Goal: Information Seeking & Learning: Learn about a topic

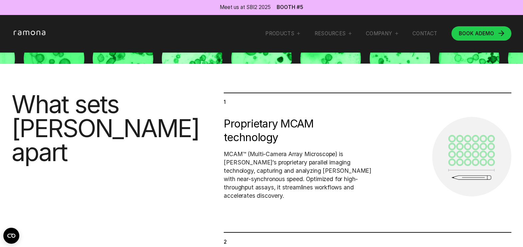
scroll to position [250, 0]
click at [272, 34] on div "Products" at bounding box center [279, 33] width 29 height 7
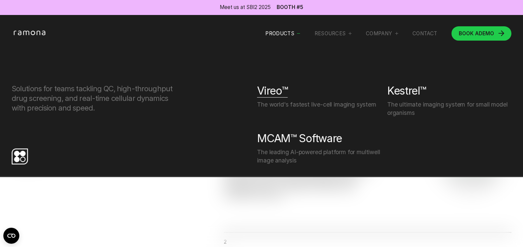
scroll to position [0, 0]
click at [271, 90] on div "Vireo™" at bounding box center [272, 90] width 31 height 13
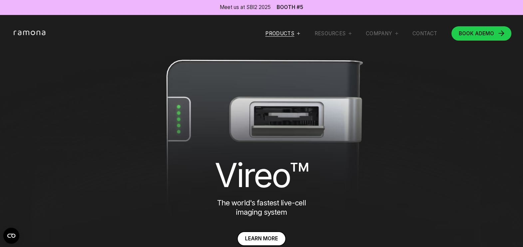
click at [267, 33] on div "Products" at bounding box center [279, 33] width 29 height 7
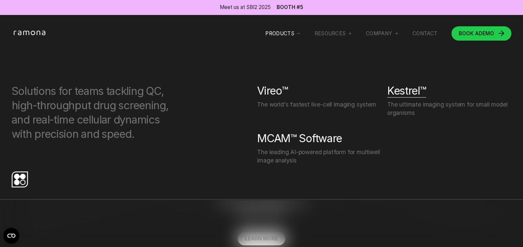
click at [405, 93] on div "Kestrel™" at bounding box center [406, 90] width 39 height 13
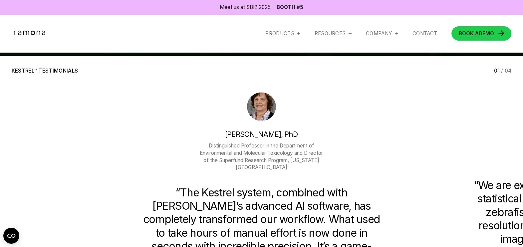
scroll to position [1249, 0]
click at [273, 35] on div "Products" at bounding box center [279, 33] width 29 height 7
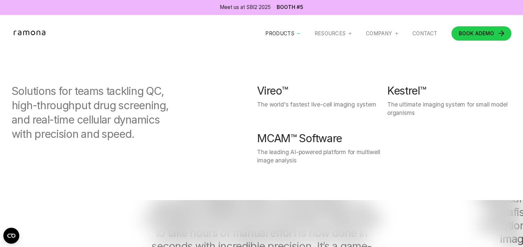
click at [267, 96] on div "Vireo™" at bounding box center [272, 90] width 31 height 13
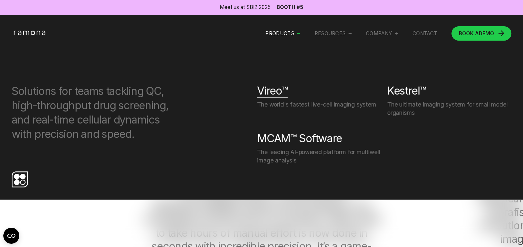
scroll to position [0, 0]
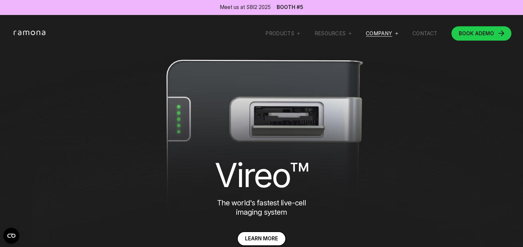
click at [377, 35] on div "Company" at bounding box center [379, 33] width 26 height 7
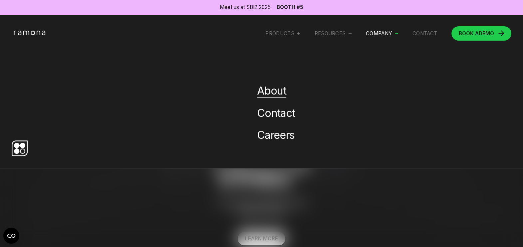
click at [275, 95] on link "About" at bounding box center [271, 90] width 29 height 13
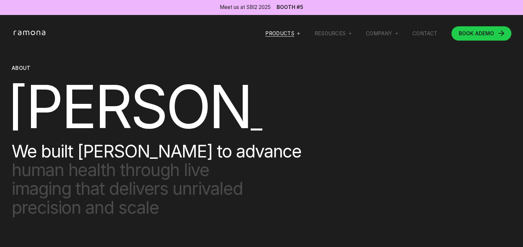
click at [271, 33] on div "Products" at bounding box center [279, 33] width 29 height 7
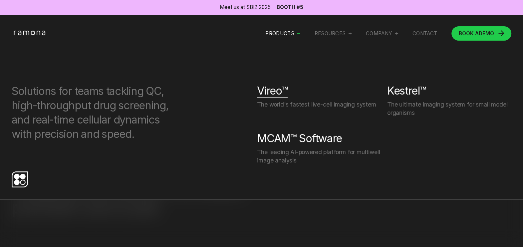
click at [269, 92] on div "Vireo™" at bounding box center [272, 90] width 31 height 13
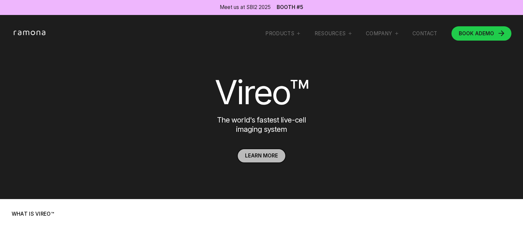
click at [257, 157] on span "Learn more" at bounding box center [261, 156] width 33 height 6
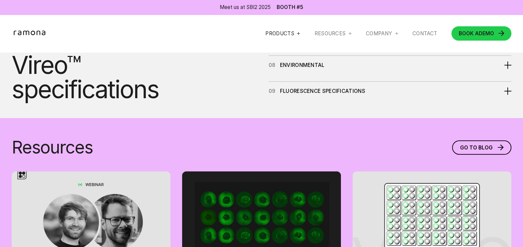
scroll to position [2263, 0]
click at [265, 36] on div "Products" at bounding box center [279, 33] width 29 height 7
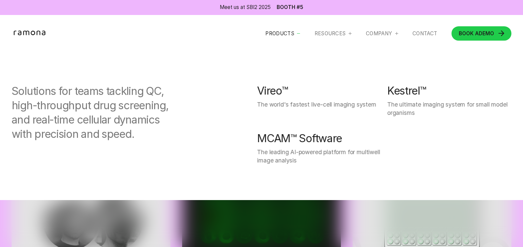
click at [264, 92] on div "Vireo™" at bounding box center [272, 90] width 31 height 13
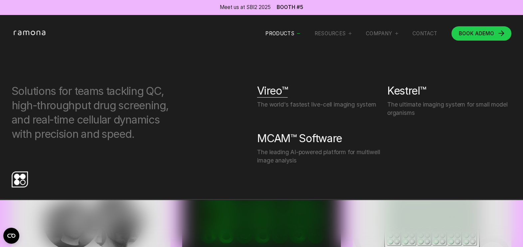
scroll to position [0, 0]
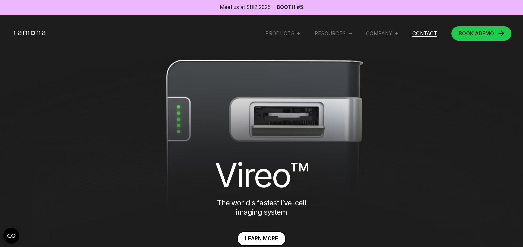
click at [427, 32] on link "Contact" at bounding box center [425, 33] width 25 height 7
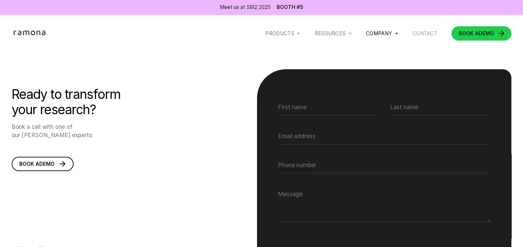
click at [379, 33] on div "Company" at bounding box center [379, 33] width 26 height 7
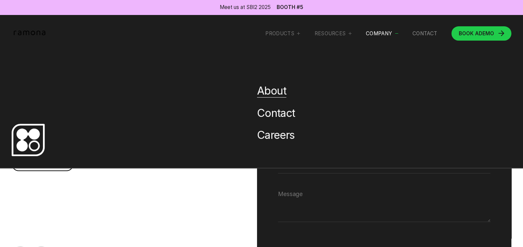
click at [271, 94] on link "About" at bounding box center [271, 90] width 29 height 13
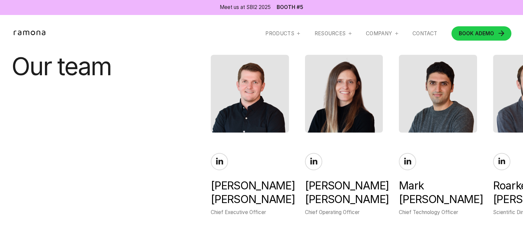
scroll to position [1249, 0]
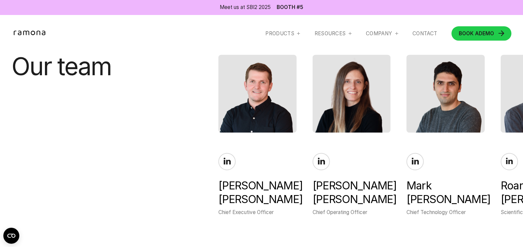
click at [292, 193] on span "[PERSON_NAME]" at bounding box center [257, 199] width 78 height 13
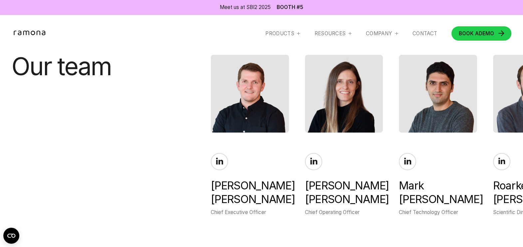
click at [235, 94] on img at bounding box center [250, 94] width 78 height 78
click at [216, 158] on icon at bounding box center [219, 161] width 7 height 7
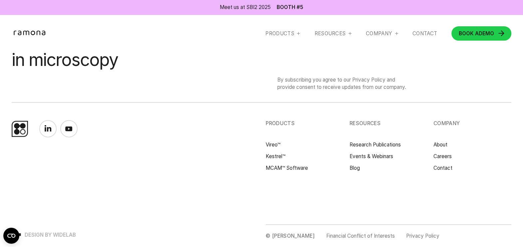
scroll to position [1871, 0]
click at [434, 168] on link "Contact" at bounding box center [443, 168] width 19 height 7
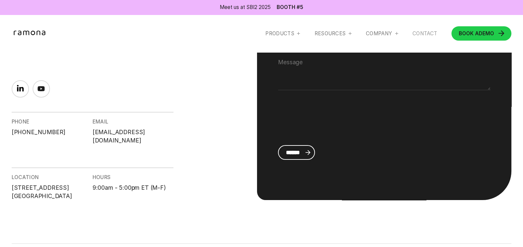
scroll to position [166, 0]
drag, startPoint x: 166, startPoint y: 132, endPoint x: 93, endPoint y: 137, distance: 72.8
click at [93, 137] on div "EMAIL info@ramonaoptics.com" at bounding box center [133, 128] width 81 height 33
copy link "info@ramonaoptics.com"
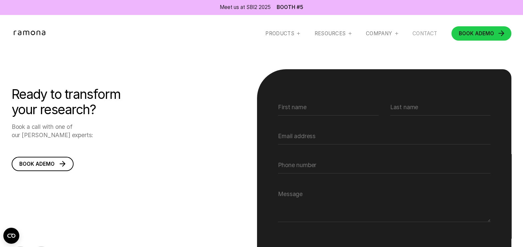
scroll to position [0, 0]
click at [274, 32] on div "Products" at bounding box center [279, 33] width 29 height 7
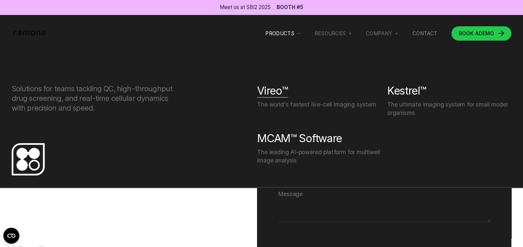
click at [279, 95] on div "Vireo™" at bounding box center [272, 90] width 31 height 13
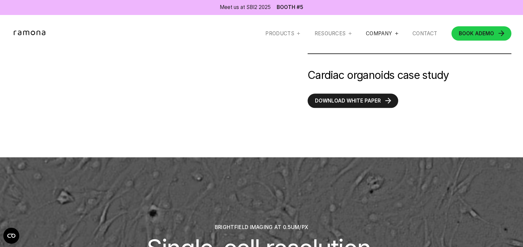
scroll to position [958, 0]
click at [379, 35] on div "Company" at bounding box center [379, 33] width 26 height 7
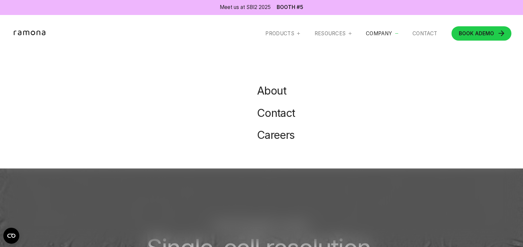
click at [266, 97] on link "About" at bounding box center [271, 90] width 29 height 13
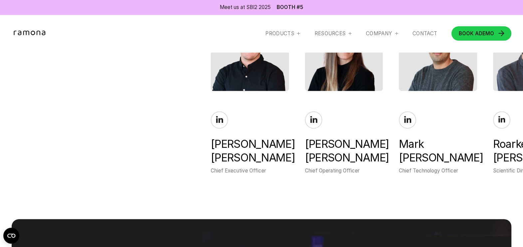
scroll to position [1290, 0]
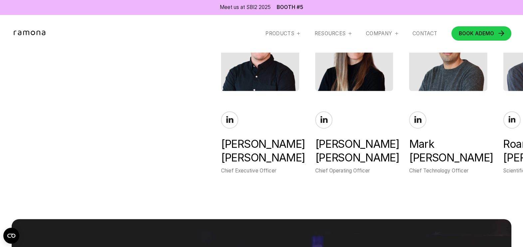
click at [258, 137] on div "[PERSON_NAME]" at bounding box center [260, 150] width 78 height 27
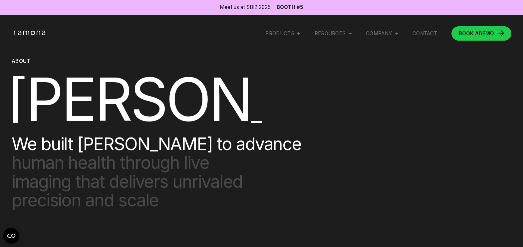
scroll to position [208, 0]
click at [275, 34] on div "Products" at bounding box center [279, 33] width 29 height 7
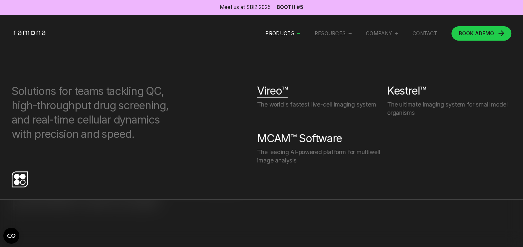
click at [270, 97] on div "Vireo™" at bounding box center [272, 90] width 31 height 13
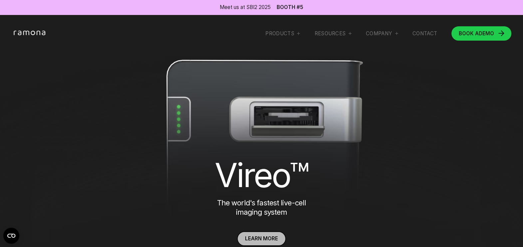
click at [270, 242] on span "Learn more" at bounding box center [261, 238] width 33 height 6
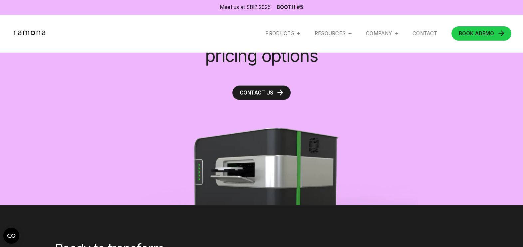
scroll to position [3164, 0]
click at [280, 35] on div "Products" at bounding box center [279, 33] width 29 height 7
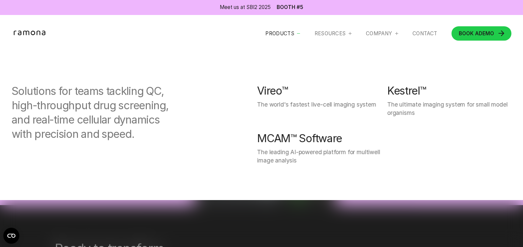
click at [272, 90] on div "Vireo™" at bounding box center [272, 90] width 31 height 13
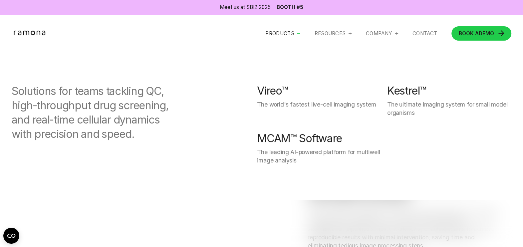
scroll to position [451, 0]
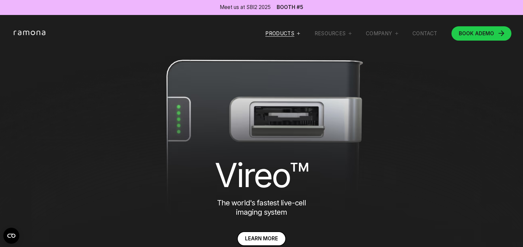
click at [279, 34] on div "Products" at bounding box center [279, 33] width 29 height 7
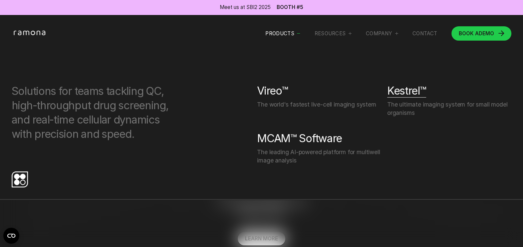
click at [398, 94] on div "Kestrel™" at bounding box center [406, 90] width 39 height 13
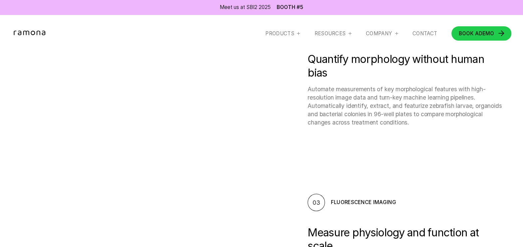
scroll to position [583, 0]
